Goal: Find specific page/section: Find specific page/section

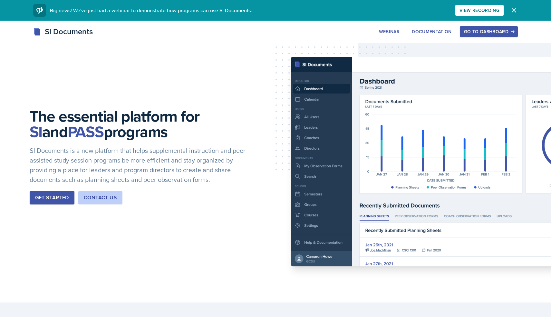
click at [484, 31] on div "Go to Dashboard" at bounding box center [489, 31] width 50 height 5
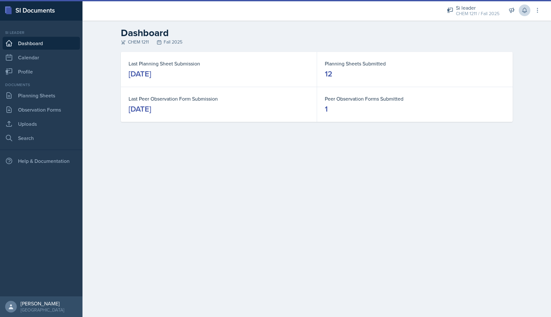
click at [526, 11] on icon at bounding box center [524, 10] width 4 height 5
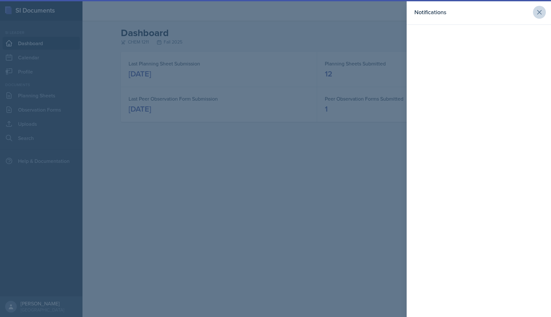
click at [540, 9] on icon at bounding box center [539, 12] width 8 height 8
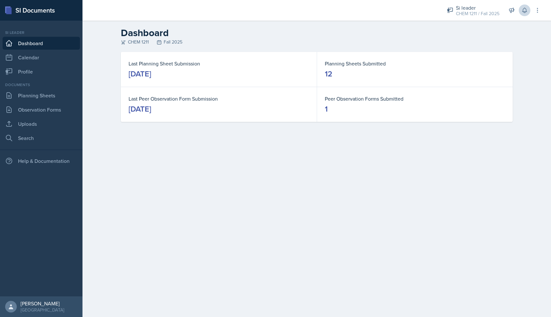
click at [527, 8] on icon at bounding box center [524, 10] width 6 height 6
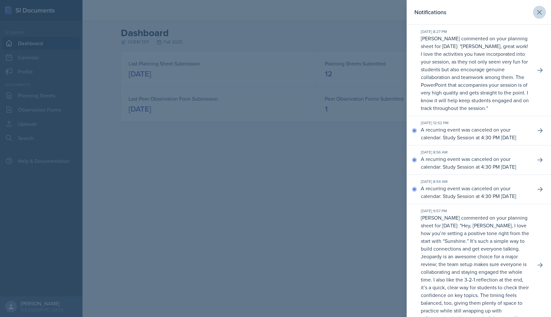
click at [540, 12] on icon at bounding box center [539, 12] width 8 height 8
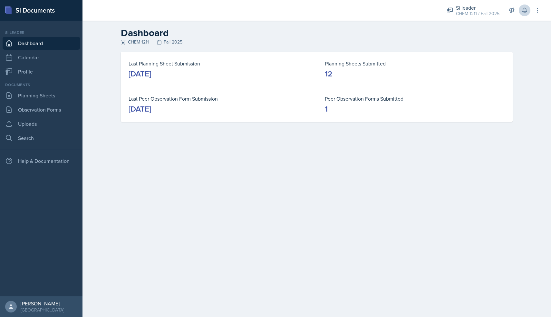
click at [524, 11] on icon at bounding box center [524, 10] width 6 height 6
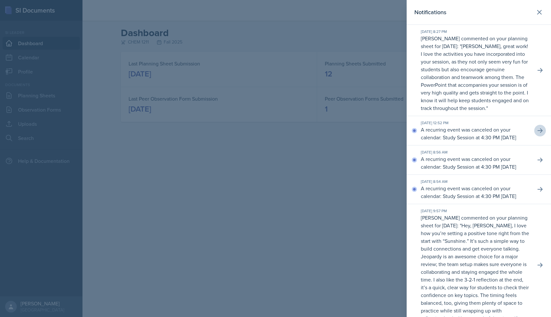
click at [539, 133] on icon at bounding box center [540, 130] width 6 height 6
click at [542, 14] on icon at bounding box center [539, 12] width 8 height 8
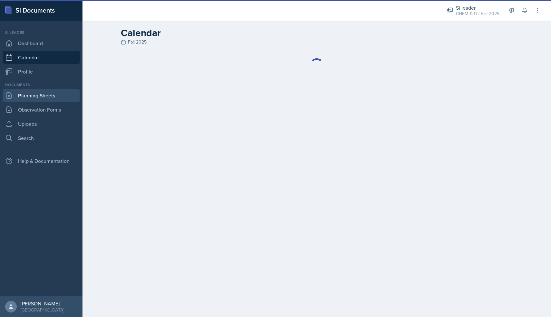
click at [29, 94] on link "Planning Sheets" at bounding box center [41, 95] width 77 height 13
